Goal: Navigation & Orientation: Find specific page/section

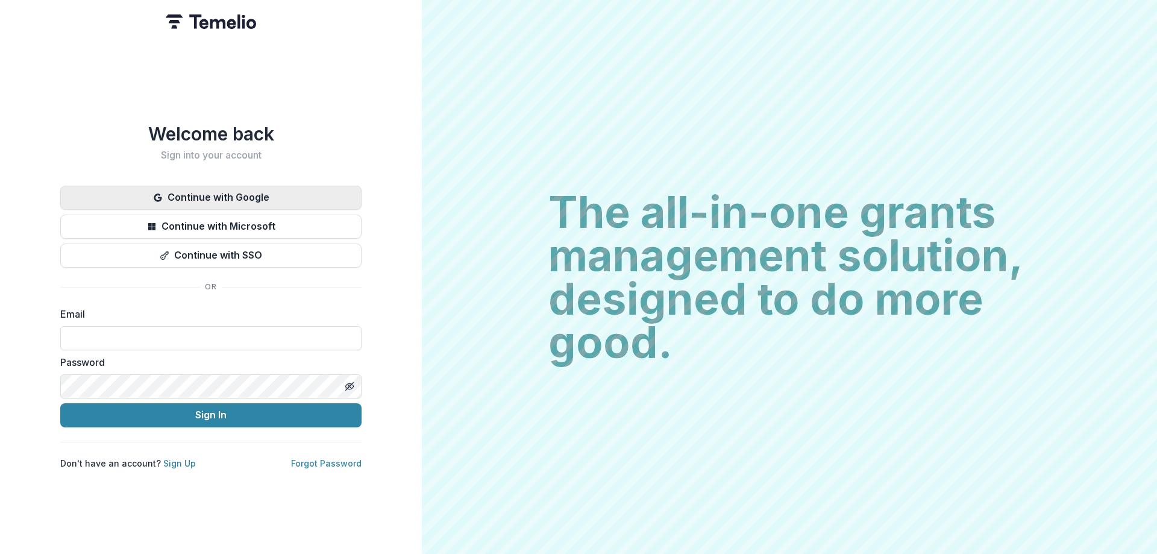
click at [280, 196] on button "Continue with Google" at bounding box center [210, 198] width 301 height 24
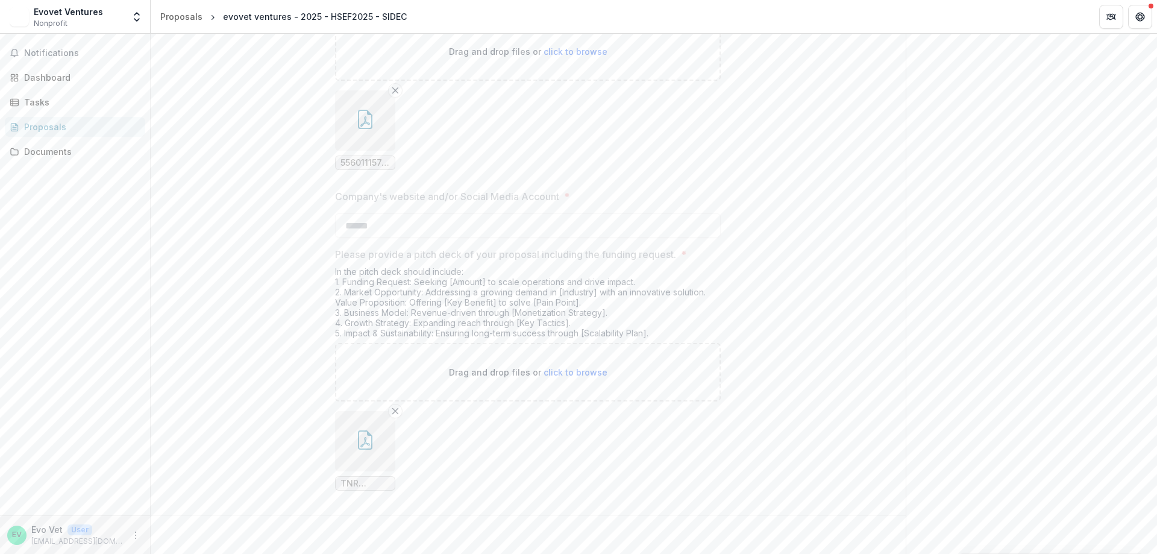
scroll to position [2462, 0]
click at [58, 60] on button "Notifications" at bounding box center [75, 52] width 140 height 19
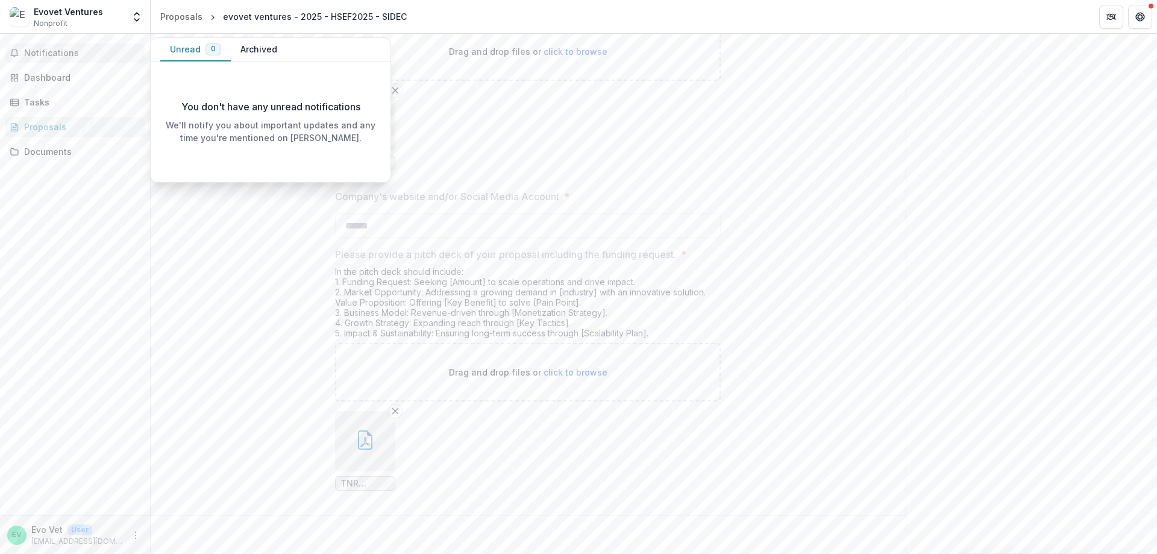
click at [60, 54] on span "Notifications" at bounding box center [82, 53] width 116 height 10
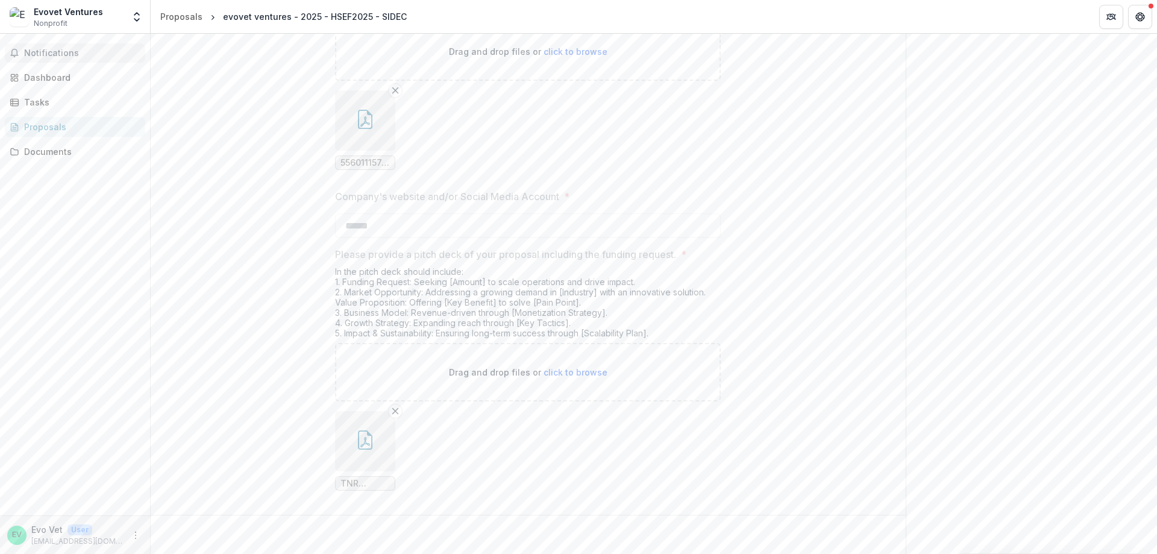
click at [75, 55] on span "Notifications" at bounding box center [82, 53] width 116 height 10
click at [74, 83] on div "Dashboard" at bounding box center [80, 77] width 112 height 13
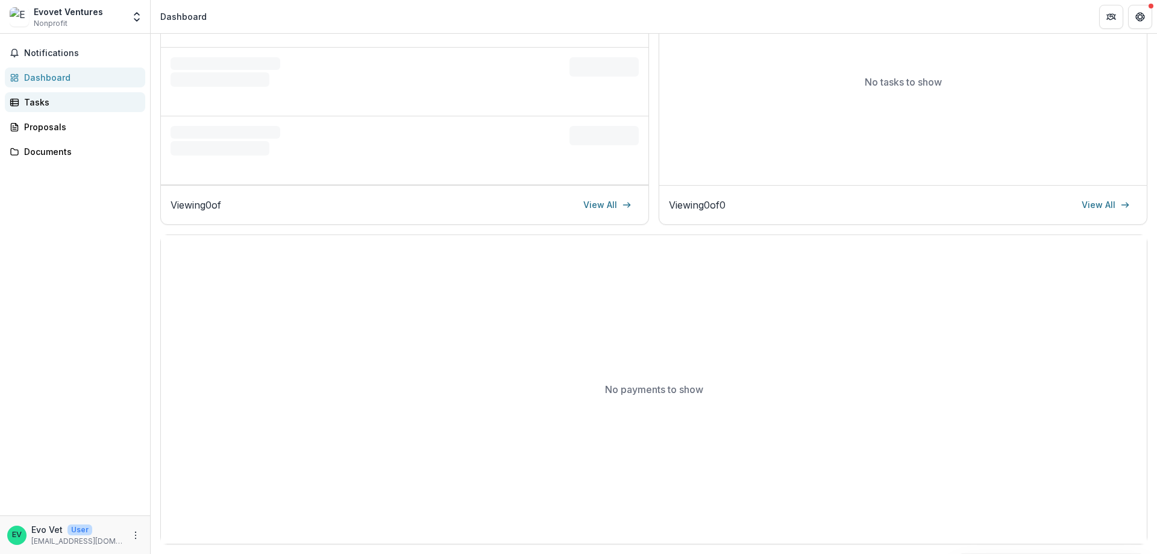
click at [60, 102] on div "Tasks" at bounding box center [80, 102] width 112 height 13
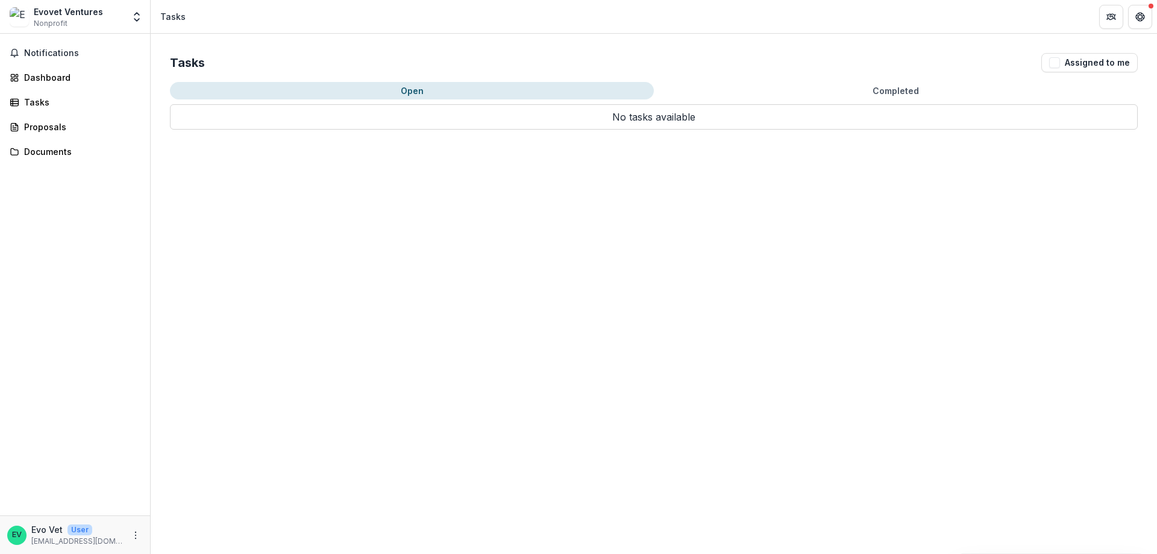
click at [71, 140] on div "Notifications Dashboard Tasks Proposals Documents" at bounding box center [75, 275] width 150 height 482
click at [71, 130] on div "Proposals" at bounding box center [80, 127] width 112 height 13
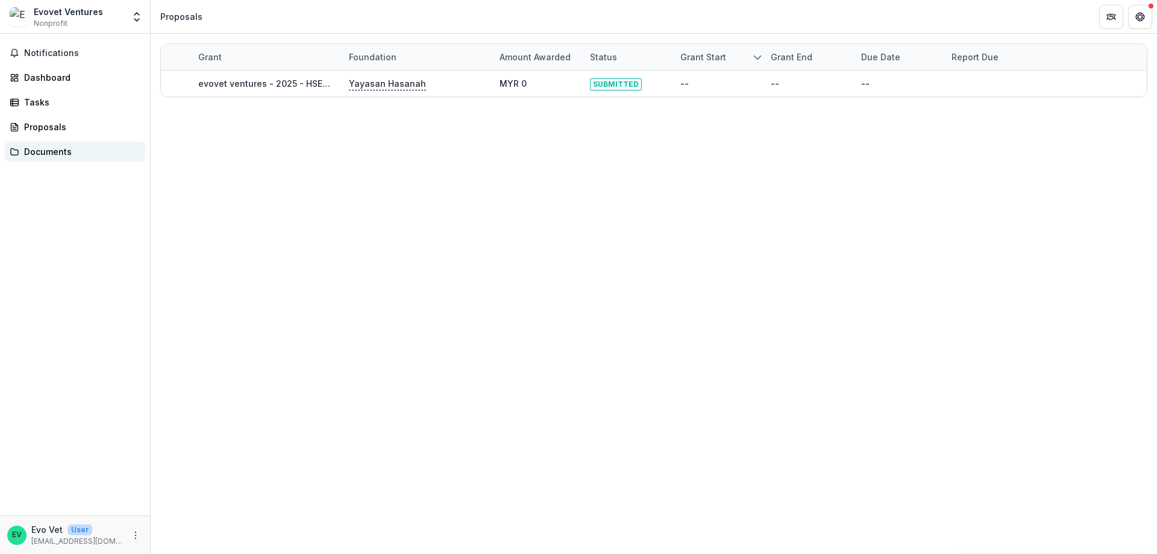
click at [62, 152] on div "Documents" at bounding box center [80, 151] width 112 height 13
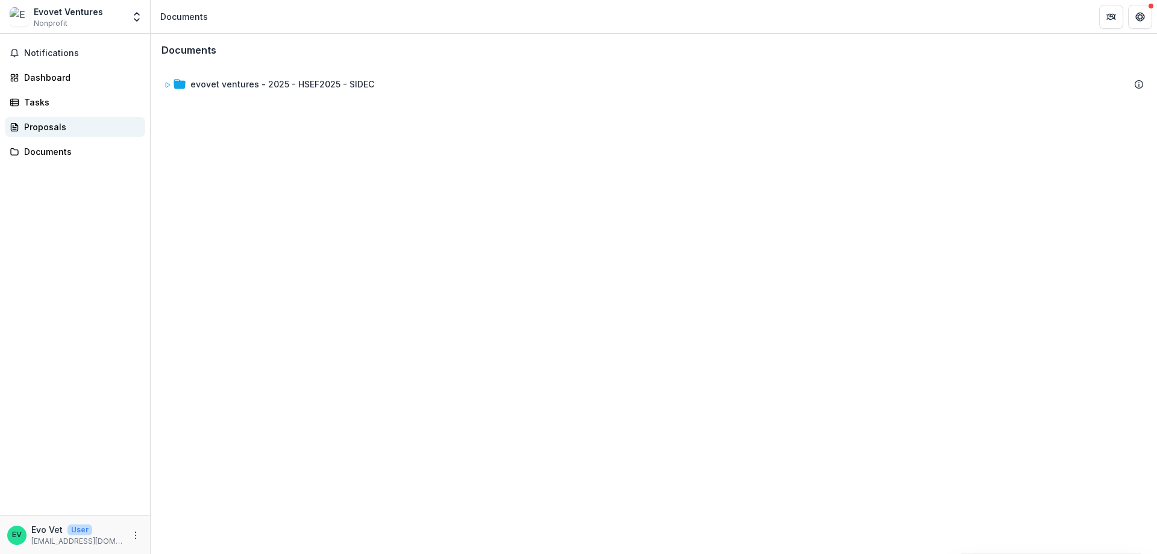
click at [54, 126] on div "Proposals" at bounding box center [80, 127] width 112 height 13
